Goal: Task Accomplishment & Management: Manage account settings

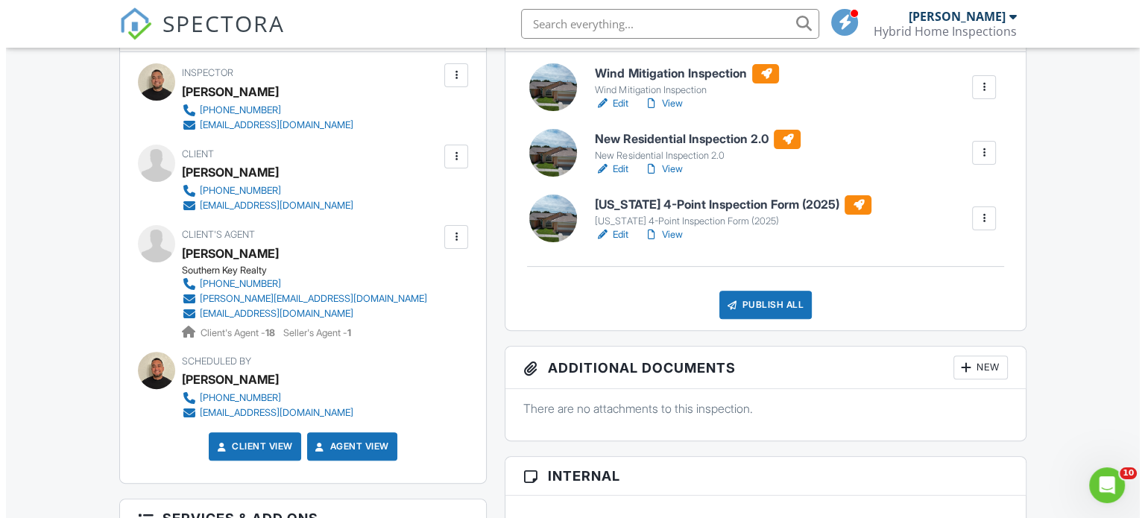
scroll to position [447, 0]
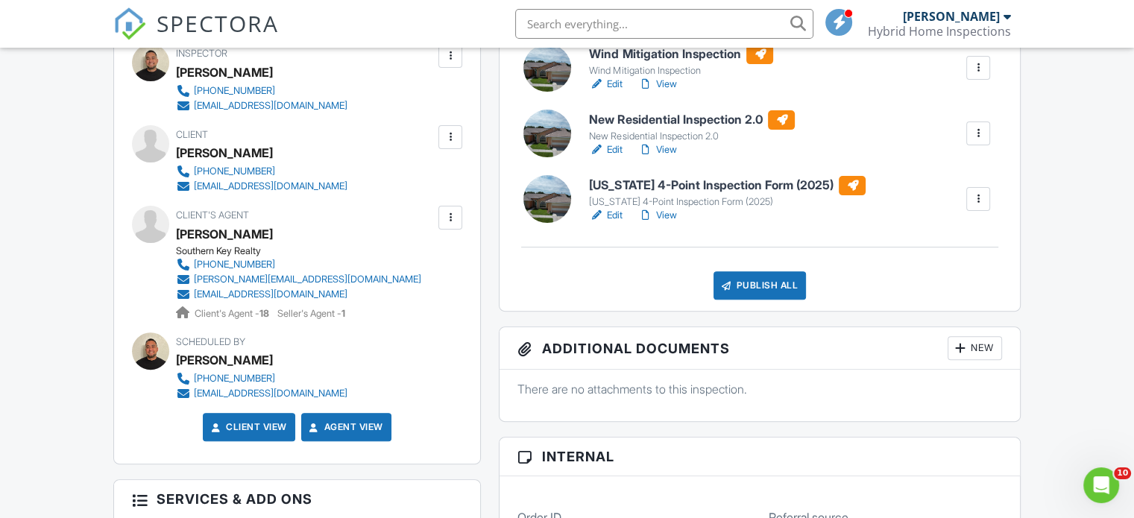
click at [776, 275] on div "Publish All" at bounding box center [760, 285] width 93 height 28
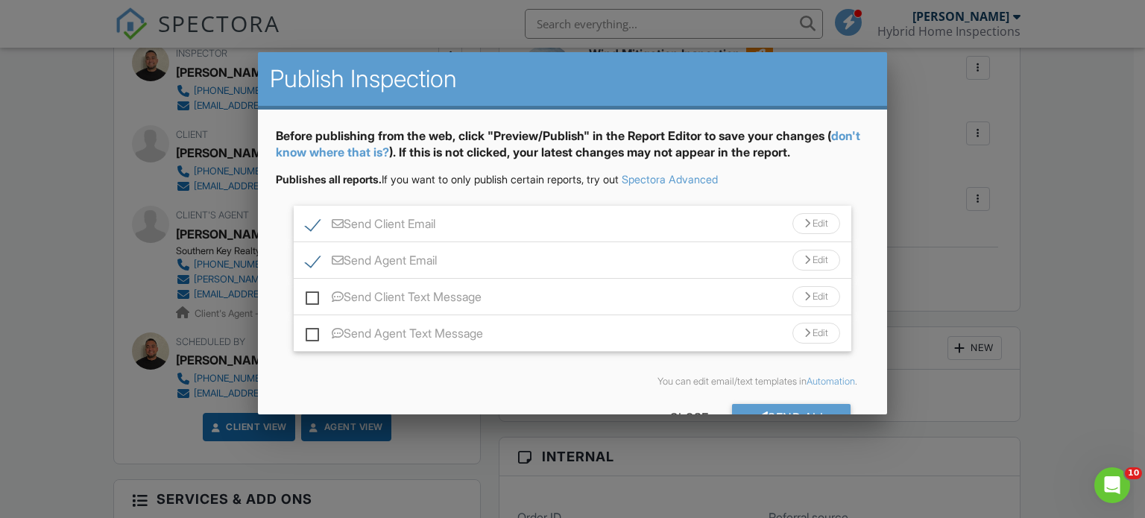
scroll to position [44, 0]
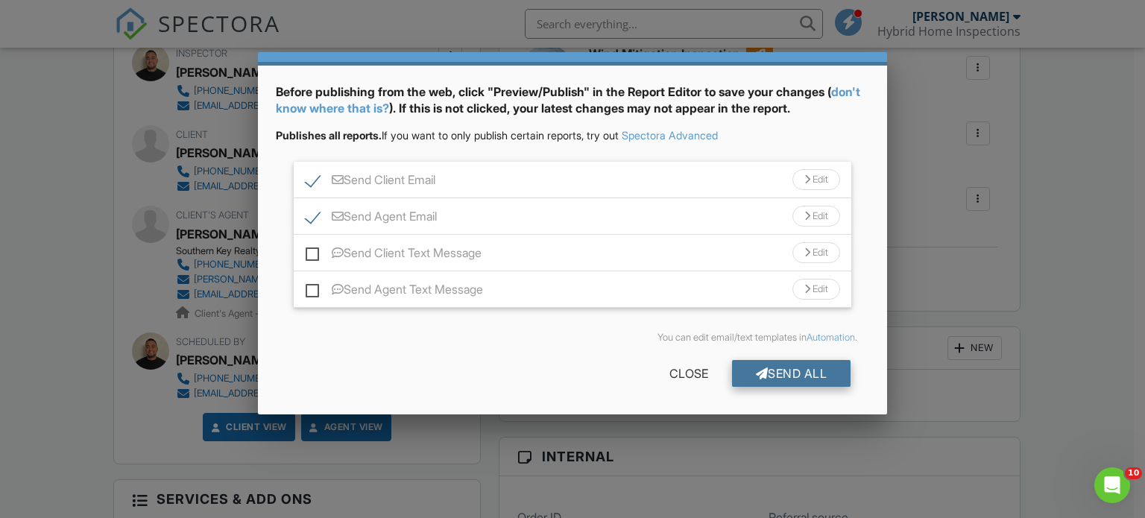
click at [788, 373] on div "Send All" at bounding box center [791, 373] width 119 height 27
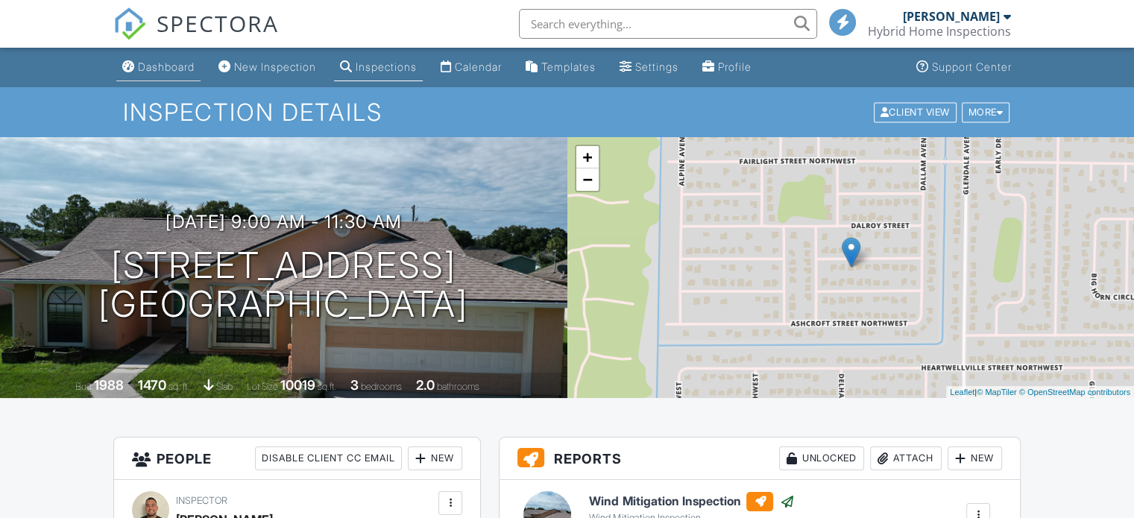
click at [163, 71] on div "Dashboard" at bounding box center [166, 66] width 57 height 13
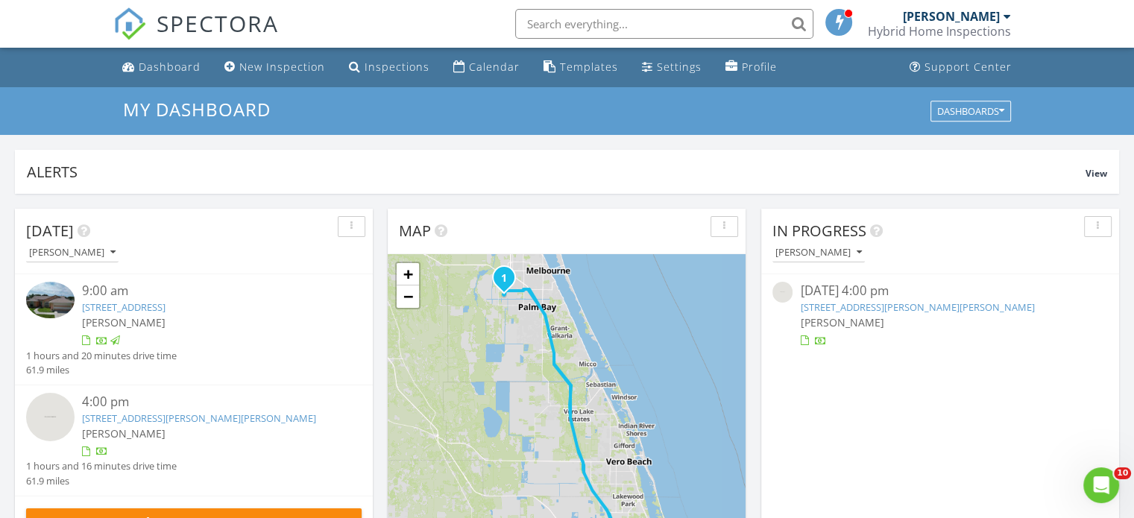
click at [849, 305] on link "123 NW Bentley Cir, Port St. Lucie, FL 34986" at bounding box center [917, 307] width 234 height 13
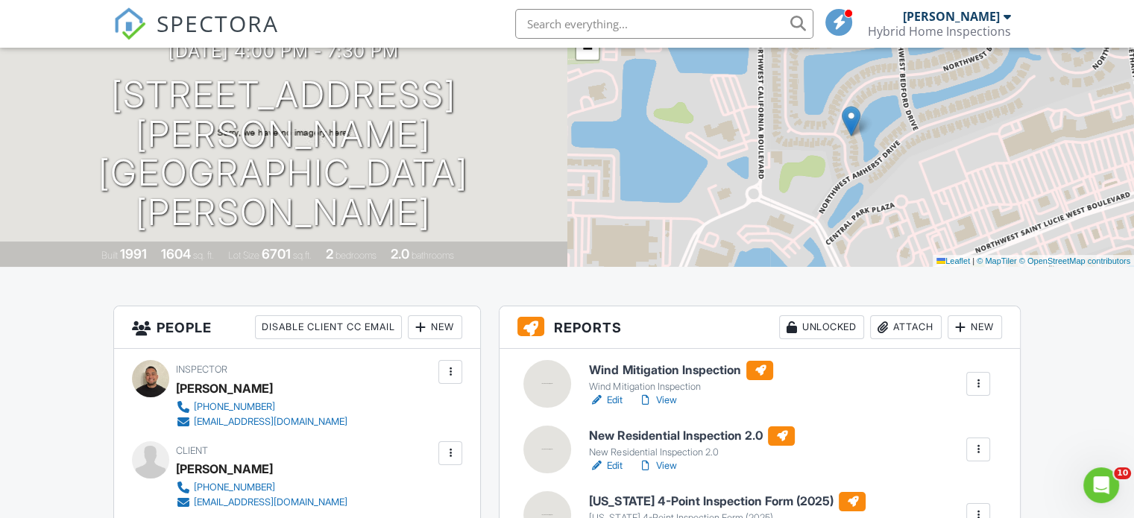
scroll to position [373, 0]
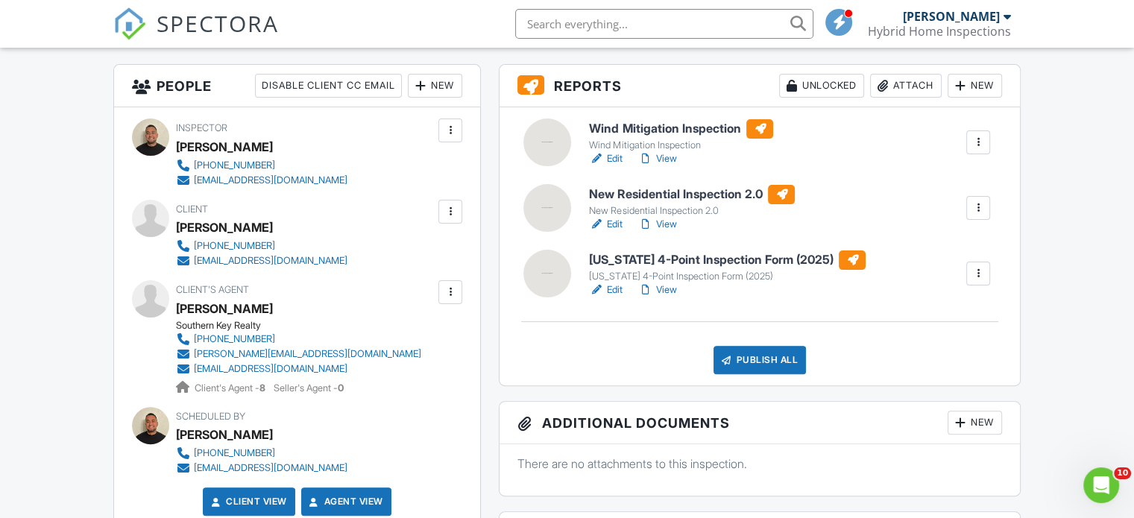
click at [544, 140] on div at bounding box center [548, 143] width 48 height 48
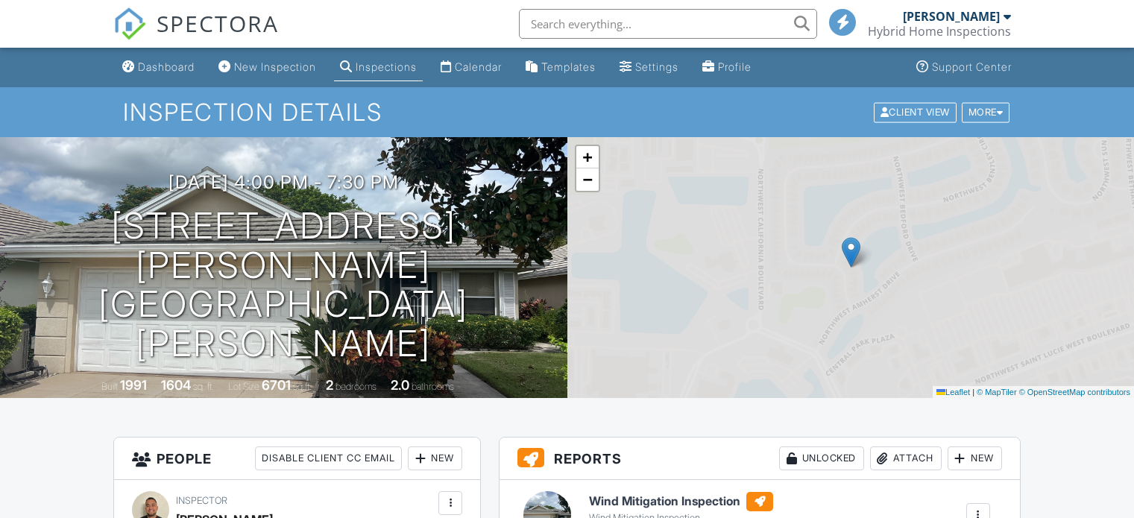
scroll to position [298, 0]
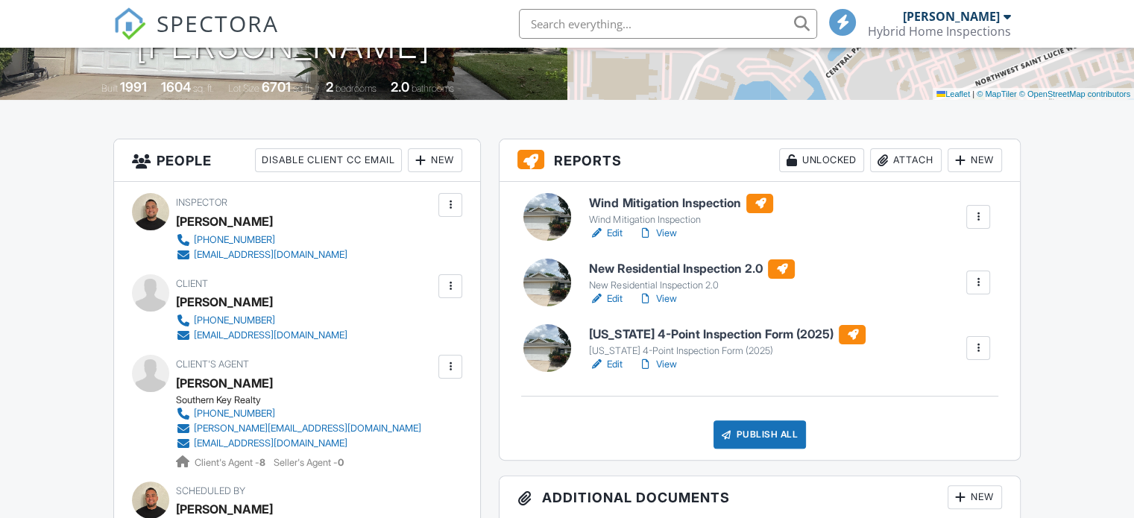
click at [538, 345] on div at bounding box center [548, 348] width 48 height 48
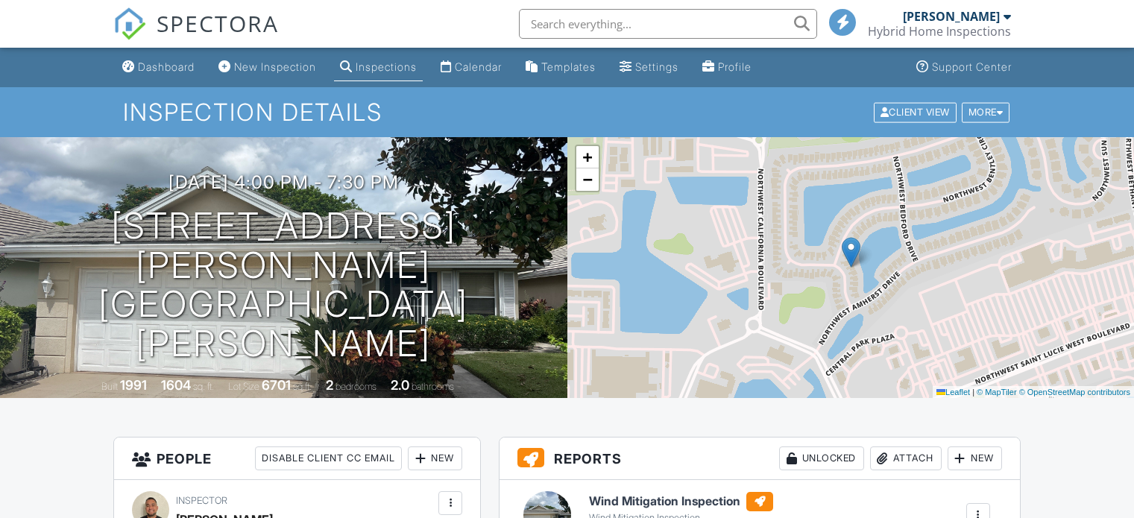
scroll to position [373, 0]
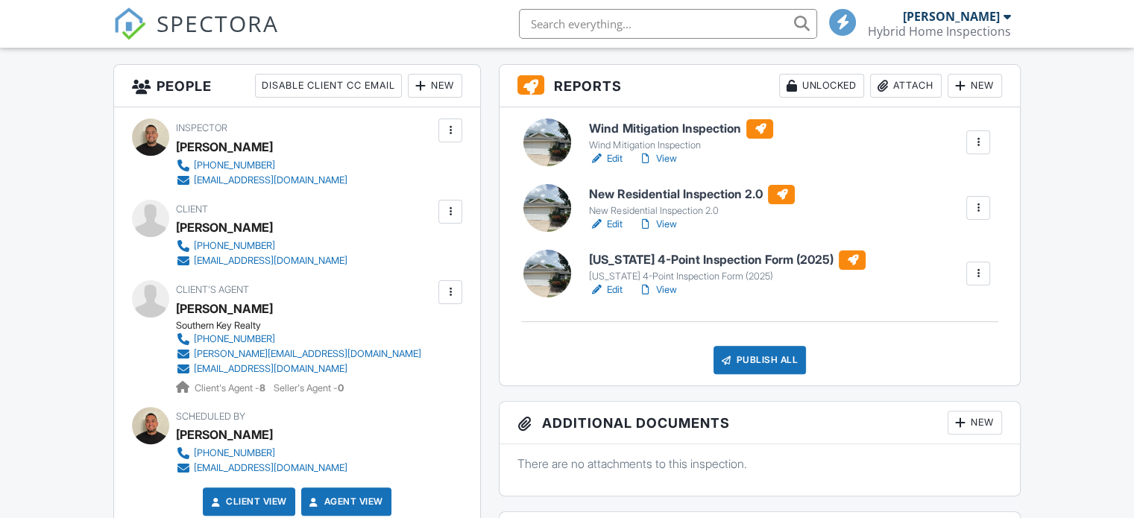
click at [549, 214] on div at bounding box center [548, 208] width 48 height 48
